Goal: Register for event/course

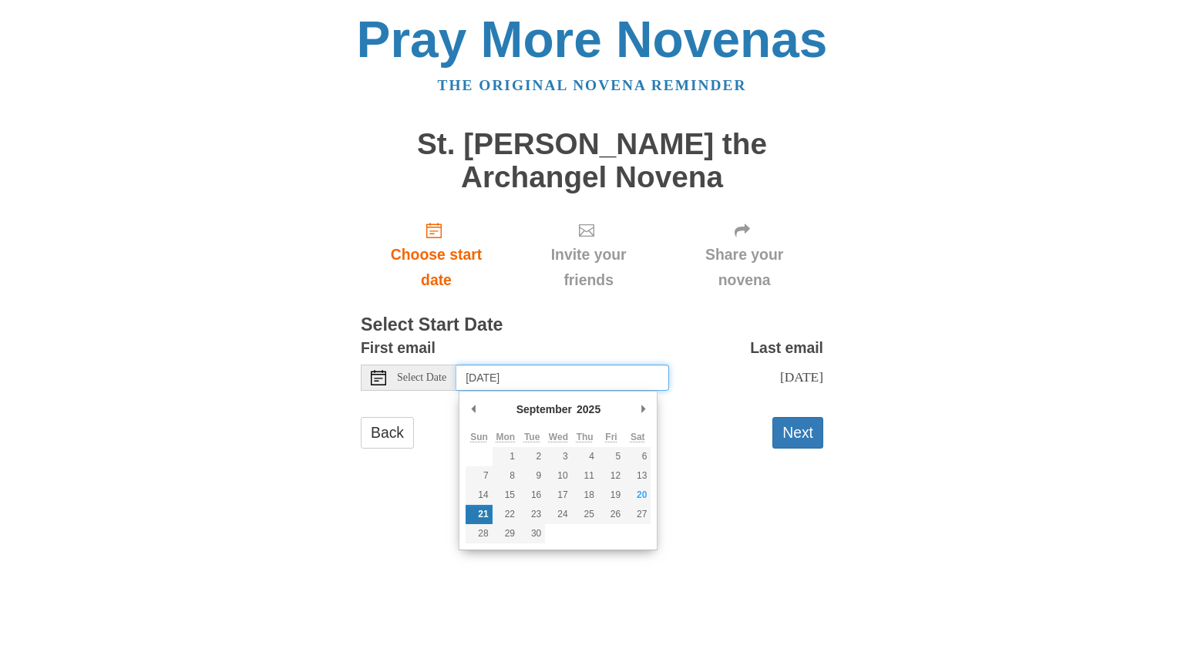
click at [583, 377] on input "[DATE]" at bounding box center [562, 378] width 213 height 26
type input "[DATE]"
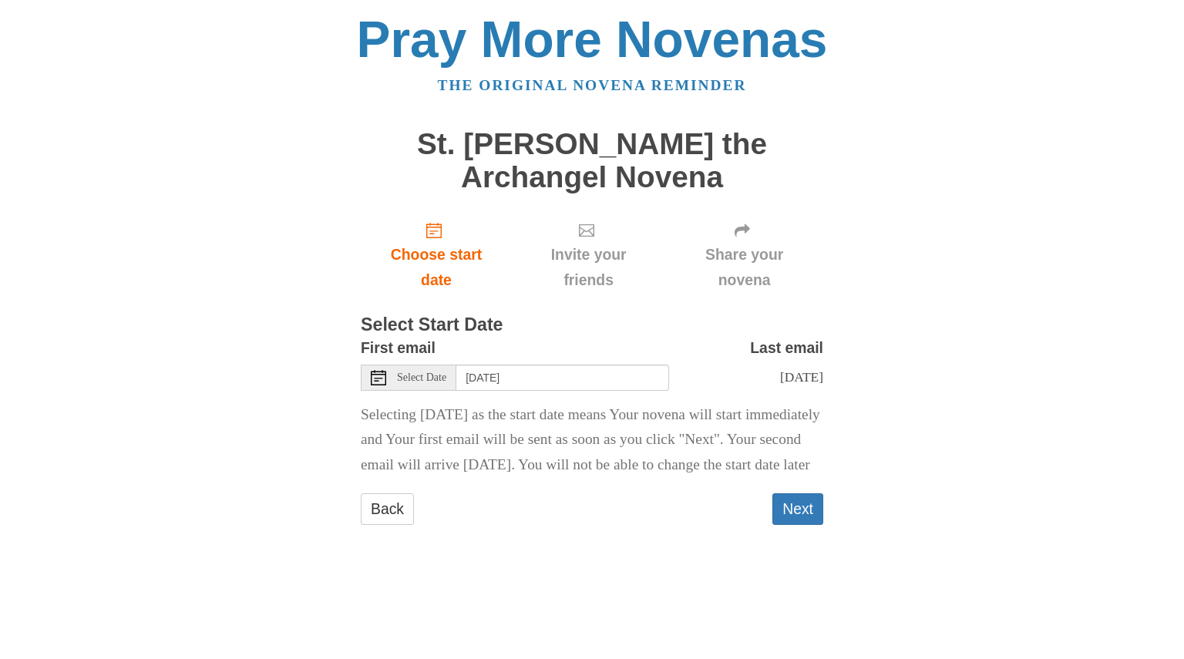
drag, startPoint x: 644, startPoint y: 498, endPoint x: 930, endPoint y: 520, distance: 286.8
click at [930, 520] on div "Pray More Novenas The original novena reminder St. [PERSON_NAME] the Archangel …" at bounding box center [592, 285] width 902 height 570
click at [798, 525] on button "Next" at bounding box center [797, 509] width 51 height 32
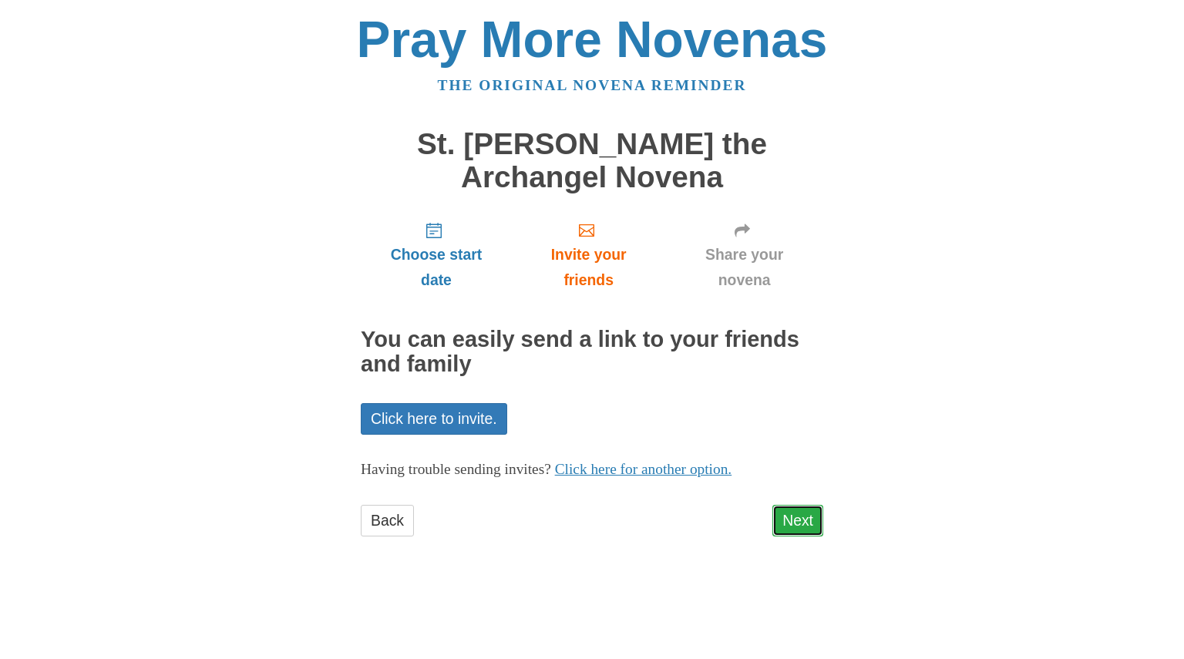
click at [795, 533] on link "Next" at bounding box center [797, 521] width 51 height 32
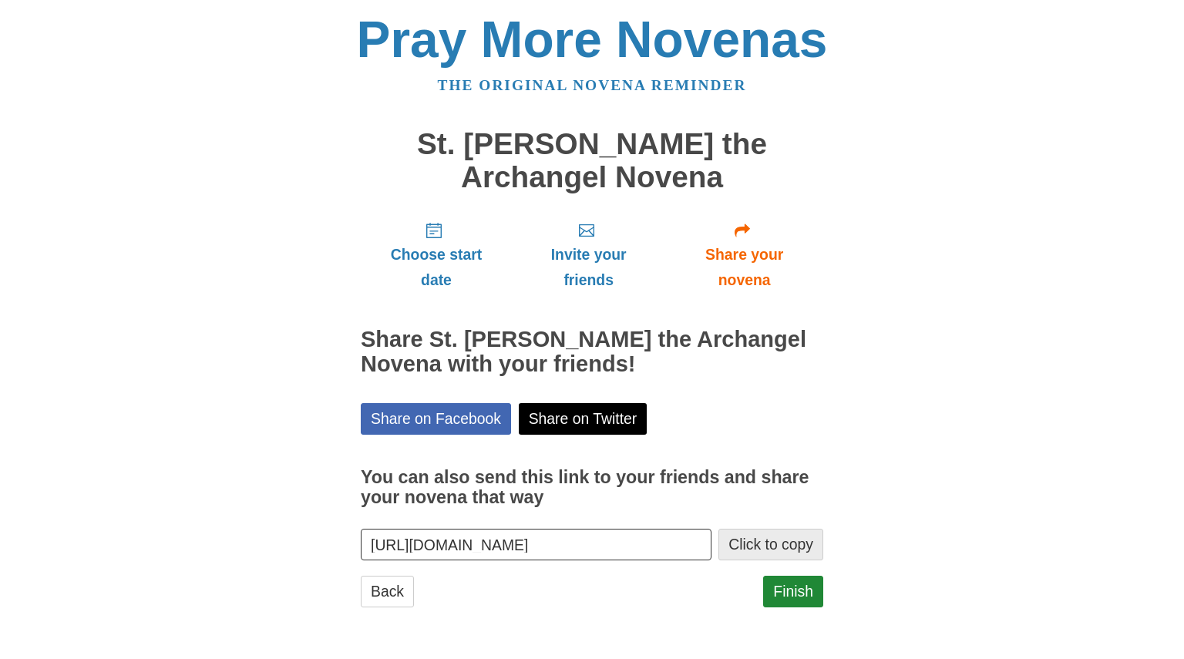
click at [780, 541] on button "Click to copy" at bounding box center [770, 545] width 105 height 32
click at [807, 597] on link "Finish" at bounding box center [793, 592] width 60 height 32
